Goal: Communication & Community: Answer question/provide support

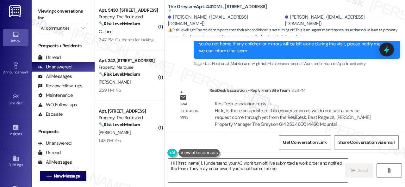
scroll to position [3949, 0]
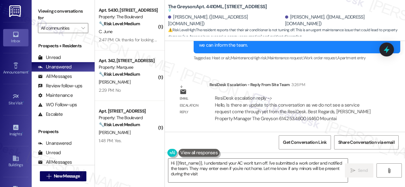
type textarea "Hi {{first_name}}, I understand your AC won't turn off. I've submitted a work o…"
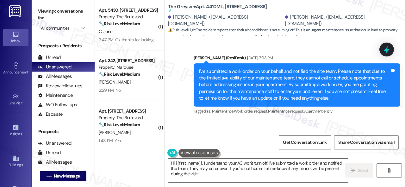
scroll to position [3246, 0]
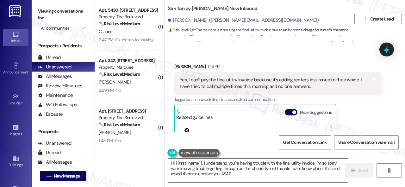
scroll to position [468, 0]
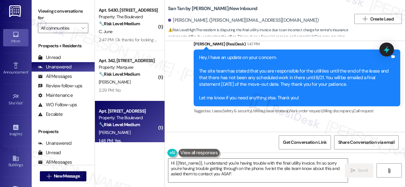
drag, startPoint x: 240, startPoint y: 175, endPoint x: 116, endPoint y: 128, distance: 132.0
click at [114, 134] on div "( 1 ) Apt. 5430, [STREET_ADDRESS] Property: The Boulevard 🔧 Risk Level: Medium …" at bounding box center [250, 93] width 310 height 187
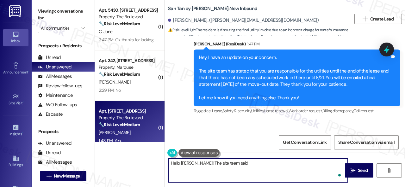
paste textarea "that you do not need to pay the final utilities; it can just come out of the de…"
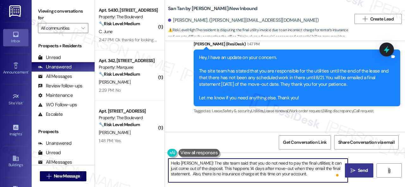
type textarea "Hello Alissa! The site team said that you do not need to pay the final utilitie…"
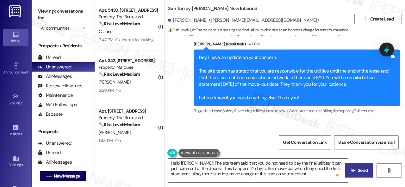
click at [358, 171] on span "Send" at bounding box center [362, 171] width 10 height 7
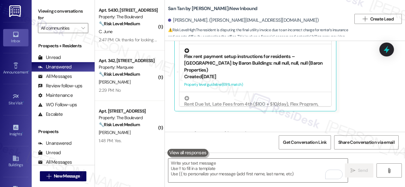
scroll to position [108, 0]
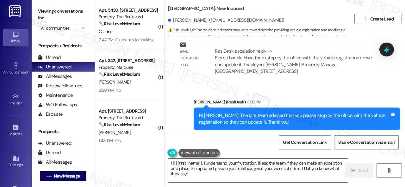
scroll to position [6034, 0]
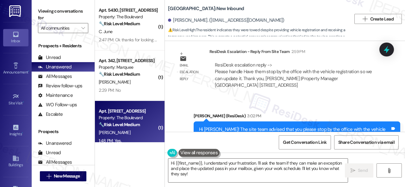
drag, startPoint x: 199, startPoint y: 175, endPoint x: 145, endPoint y: 140, distance: 64.3
click at [149, 146] on div "( 1 ) Apt. 5430, 4800 Skyline Dr Property: The Boulevard 🔧 Risk Level: Medium T…" at bounding box center [250, 93] width 310 height 187
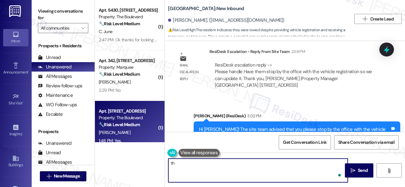
type textarea "t"
paste textarea "as long as the parking decal is visible on the dashboard and your registration …"
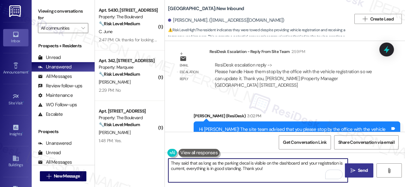
type textarea "They said that as long as the parking decal is visible on the dashboard and you…"
click at [357, 171] on span "Send" at bounding box center [362, 171] width 10 height 7
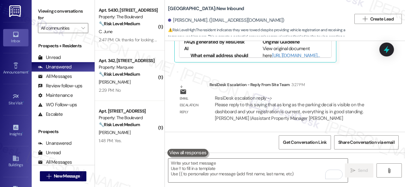
scroll to position [6319, 0]
